Goal: Task Accomplishment & Management: Manage account settings

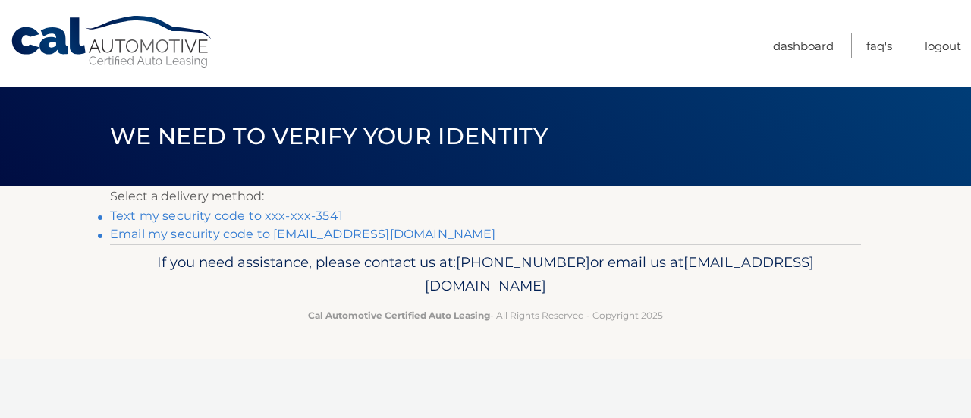
click at [173, 212] on link "Text my security code to xxx-xxx-3541" at bounding box center [226, 216] width 233 height 14
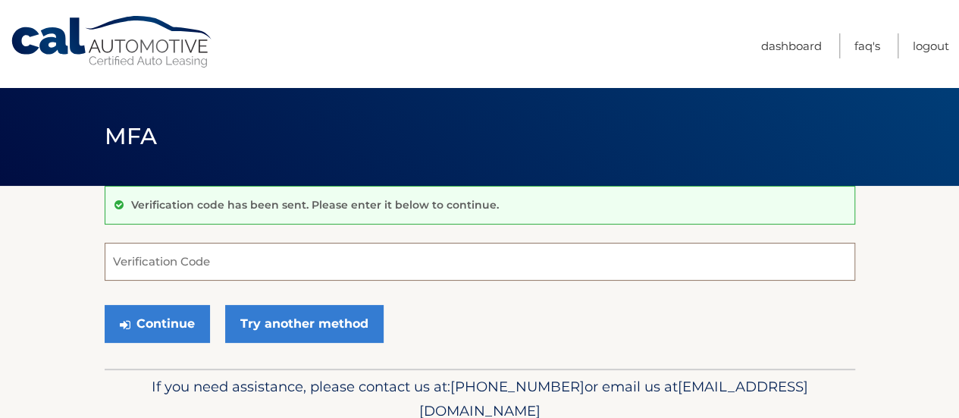
click at [208, 256] on input "Verification Code" at bounding box center [480, 262] width 751 height 38
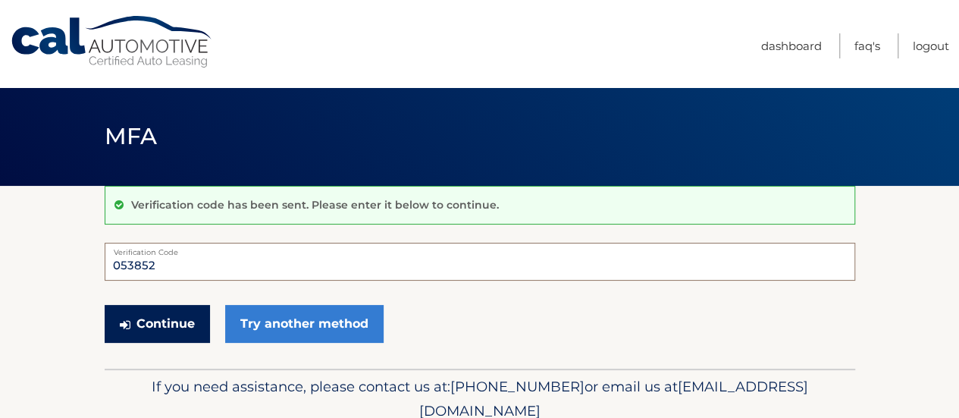
type input "053852"
click at [162, 328] on button "Continue" at bounding box center [157, 324] width 105 height 38
